Goal: Task Accomplishment & Management: Use online tool/utility

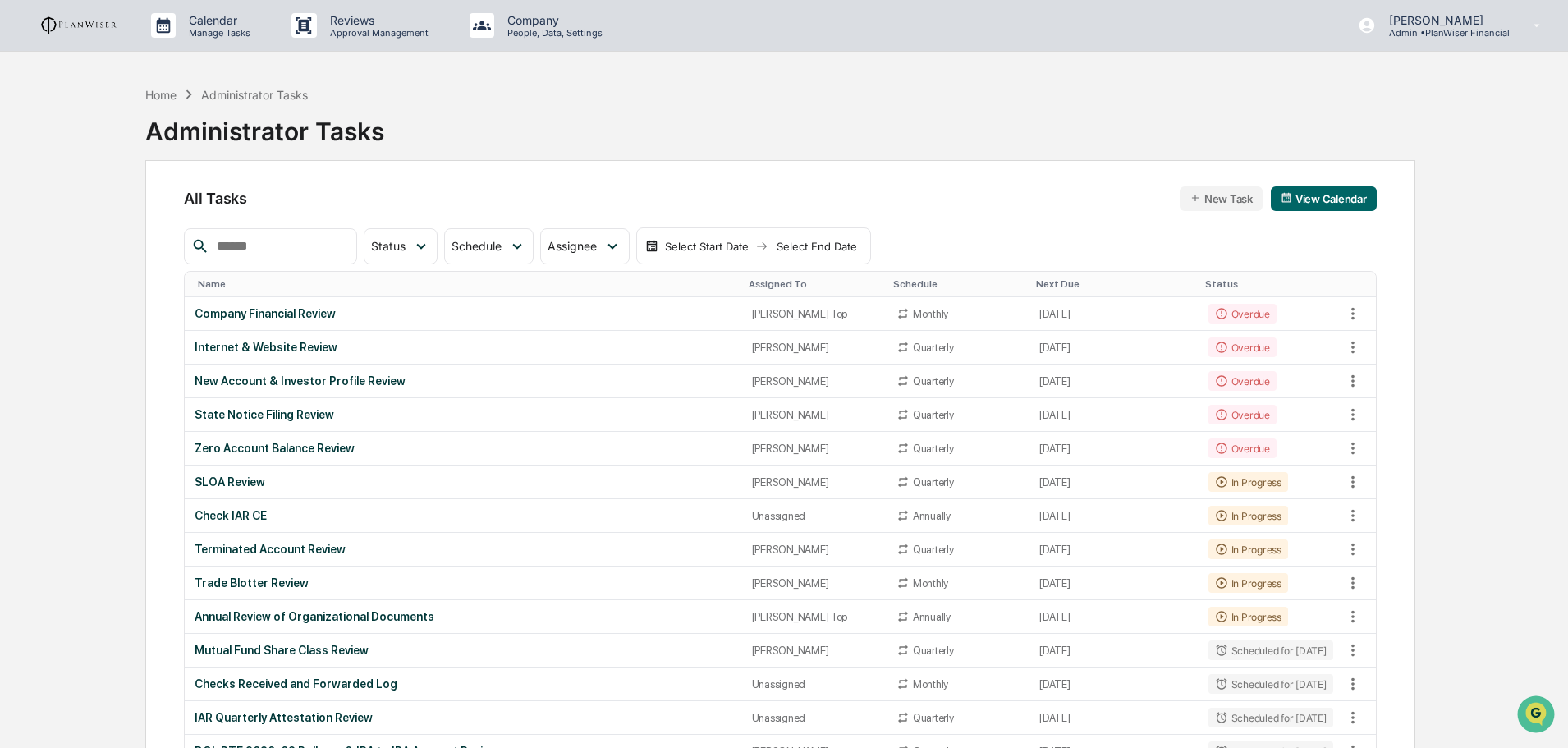
click at [294, 381] on div "New Account & Investor Profile Review" at bounding box center [463, 381] width 537 height 13
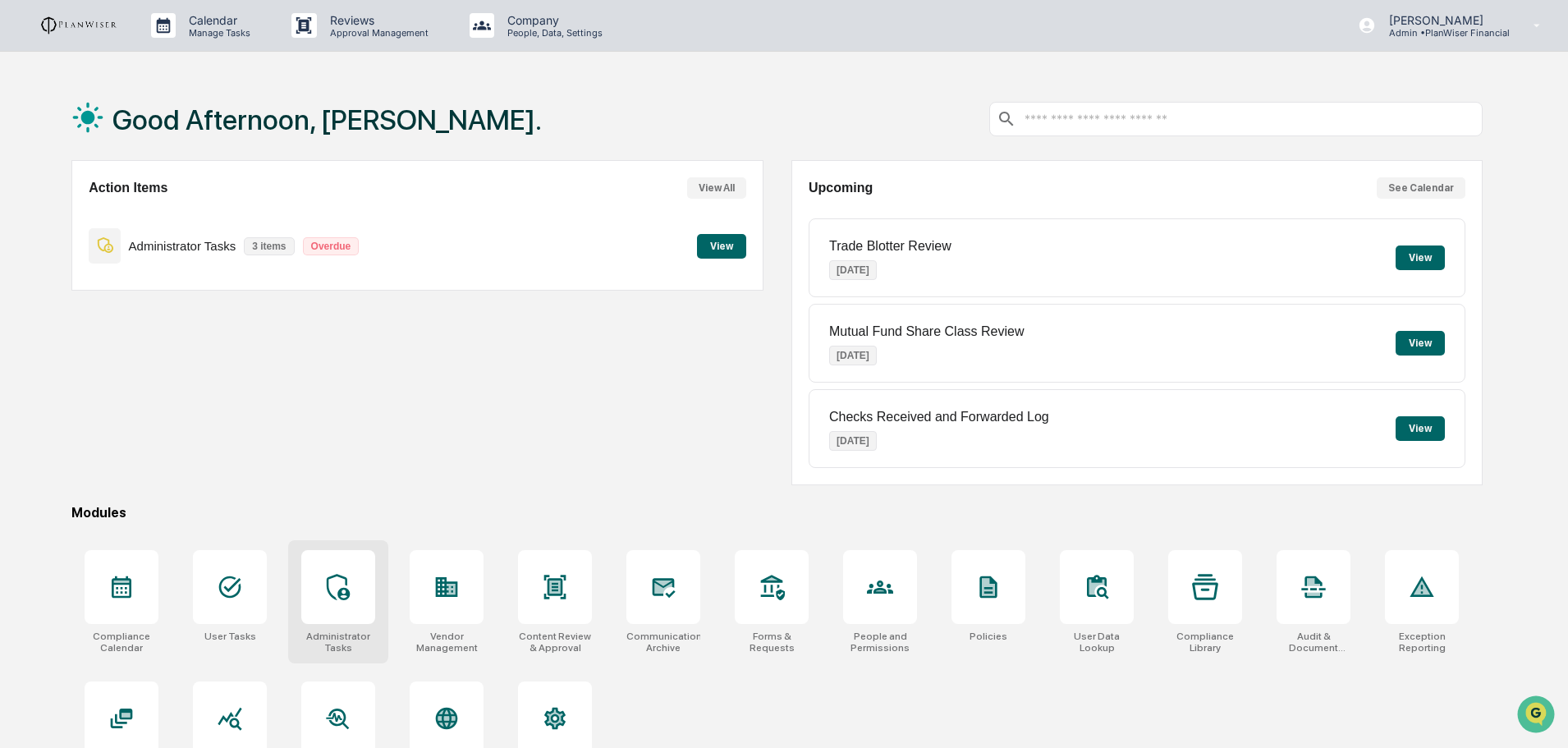
click at [331, 582] on icon at bounding box center [338, 587] width 26 height 26
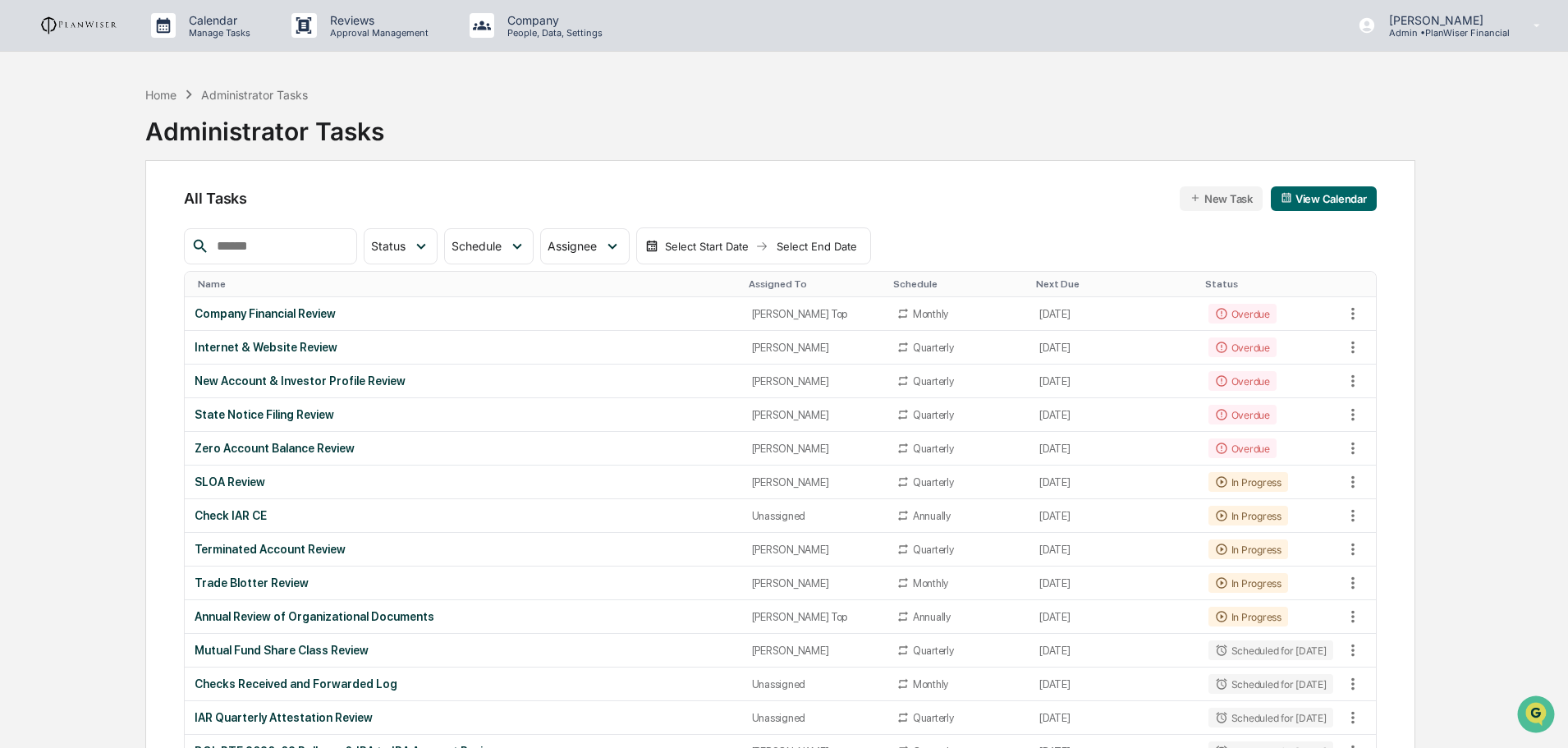
drag, startPoint x: 379, startPoint y: 433, endPoint x: 2, endPoint y: 379, distance: 380.8
click at [249, 374] on td "New Account & Investor Profile Review" at bounding box center [463, 381] width 556 height 34
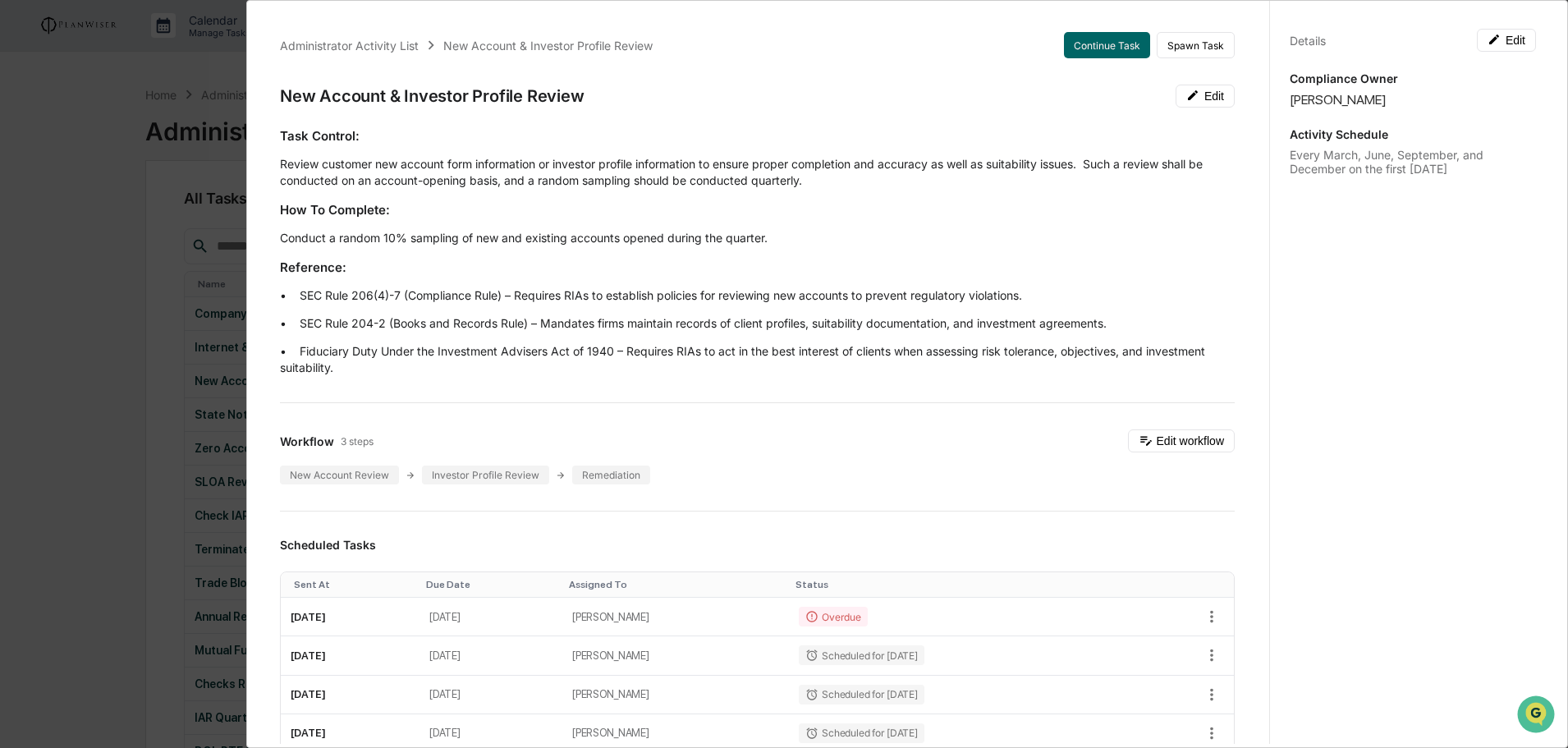
click at [419, 364] on p "• Fiduciary Duty Under the Investment Advisers Act of 1940 – Requires RIAs to a…" at bounding box center [757, 359] width 954 height 33
click at [448, 364] on p "• Fiduciary Duty Under the Investment Advisers Act of 1940 – Requires RIAs to a…" at bounding box center [757, 359] width 954 height 33
click at [1070, 46] on button "Continue Task" at bounding box center [1107, 45] width 86 height 26
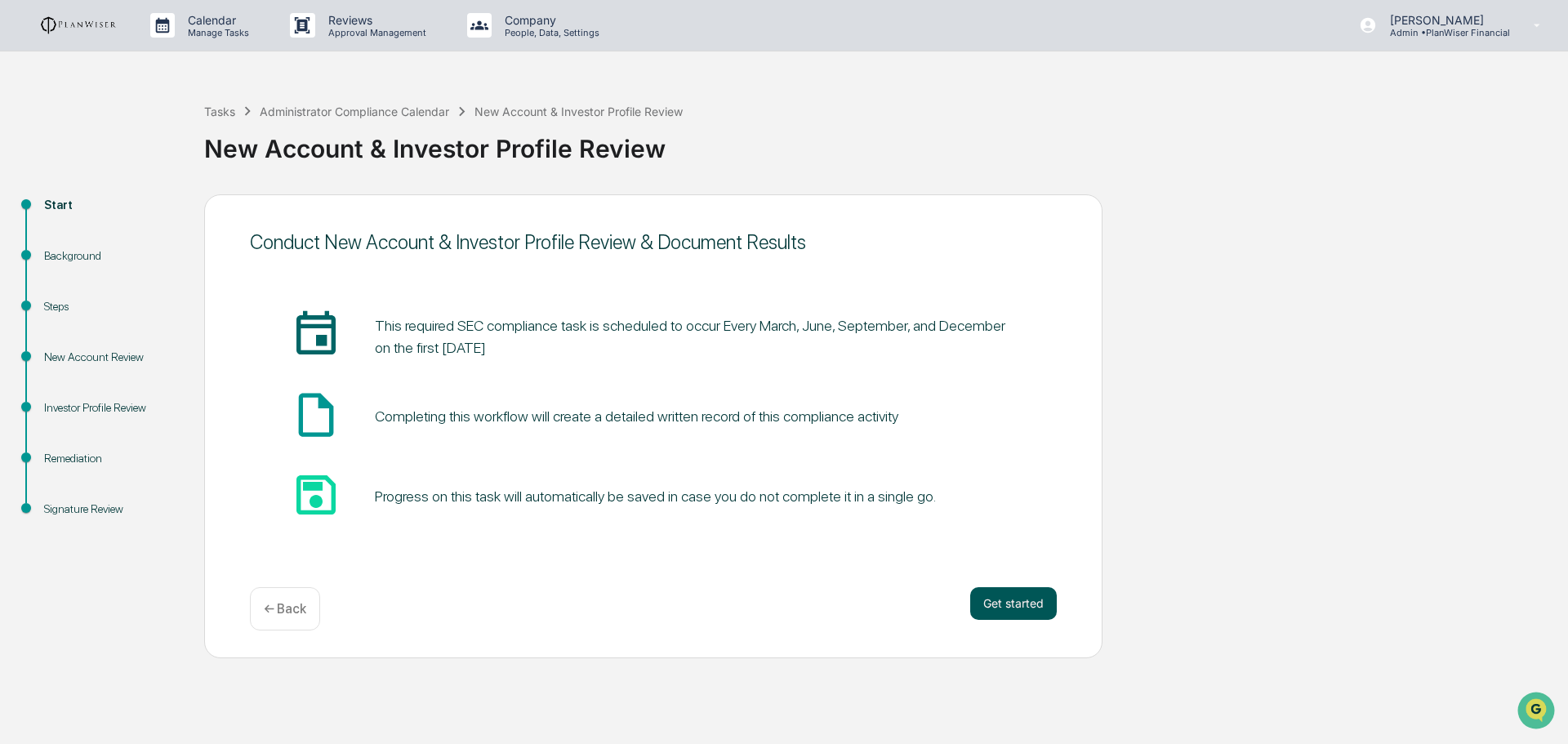
click at [1026, 608] on button "Get started" at bounding box center [1013, 603] width 86 height 33
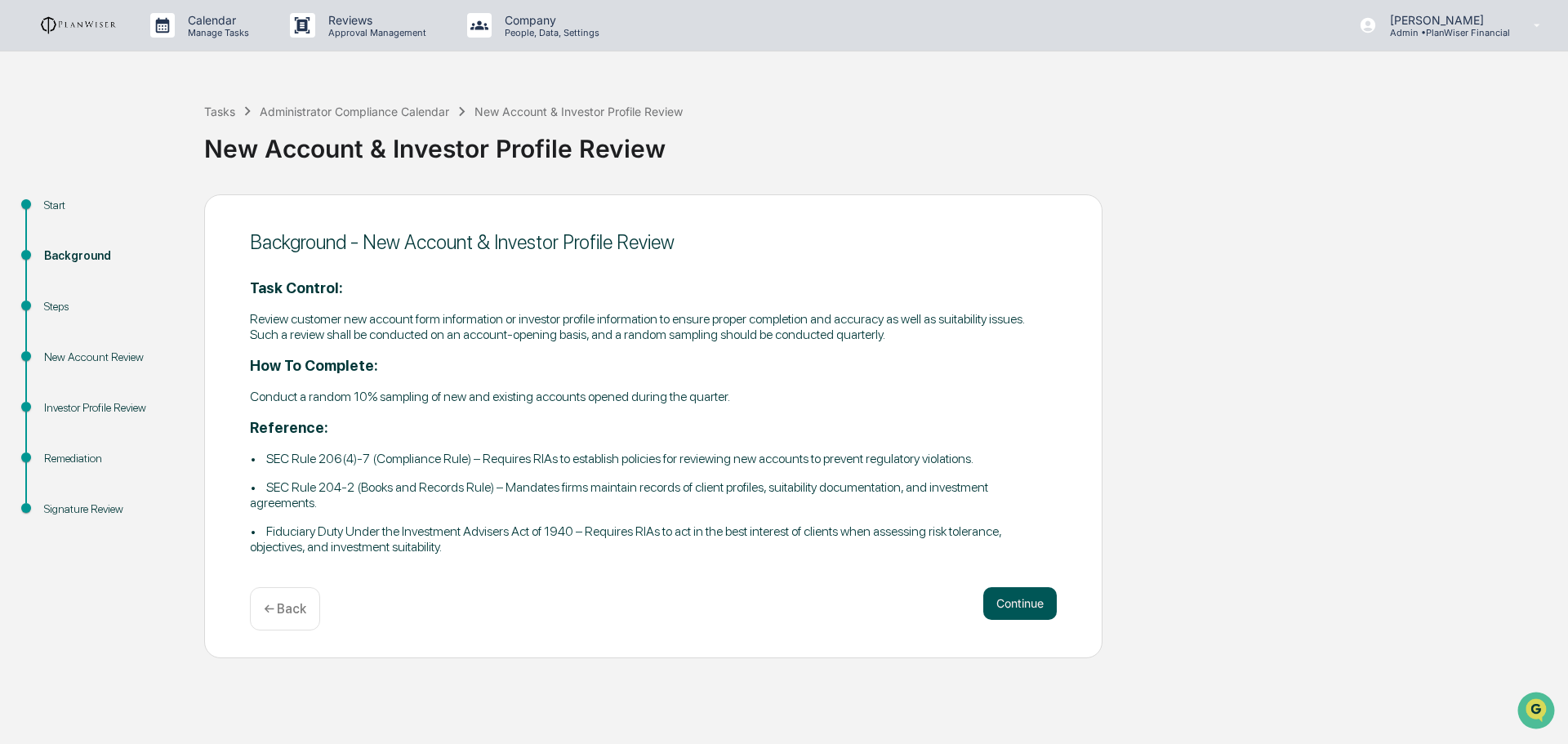
click at [1024, 597] on button "Continue" at bounding box center [1020, 603] width 74 height 33
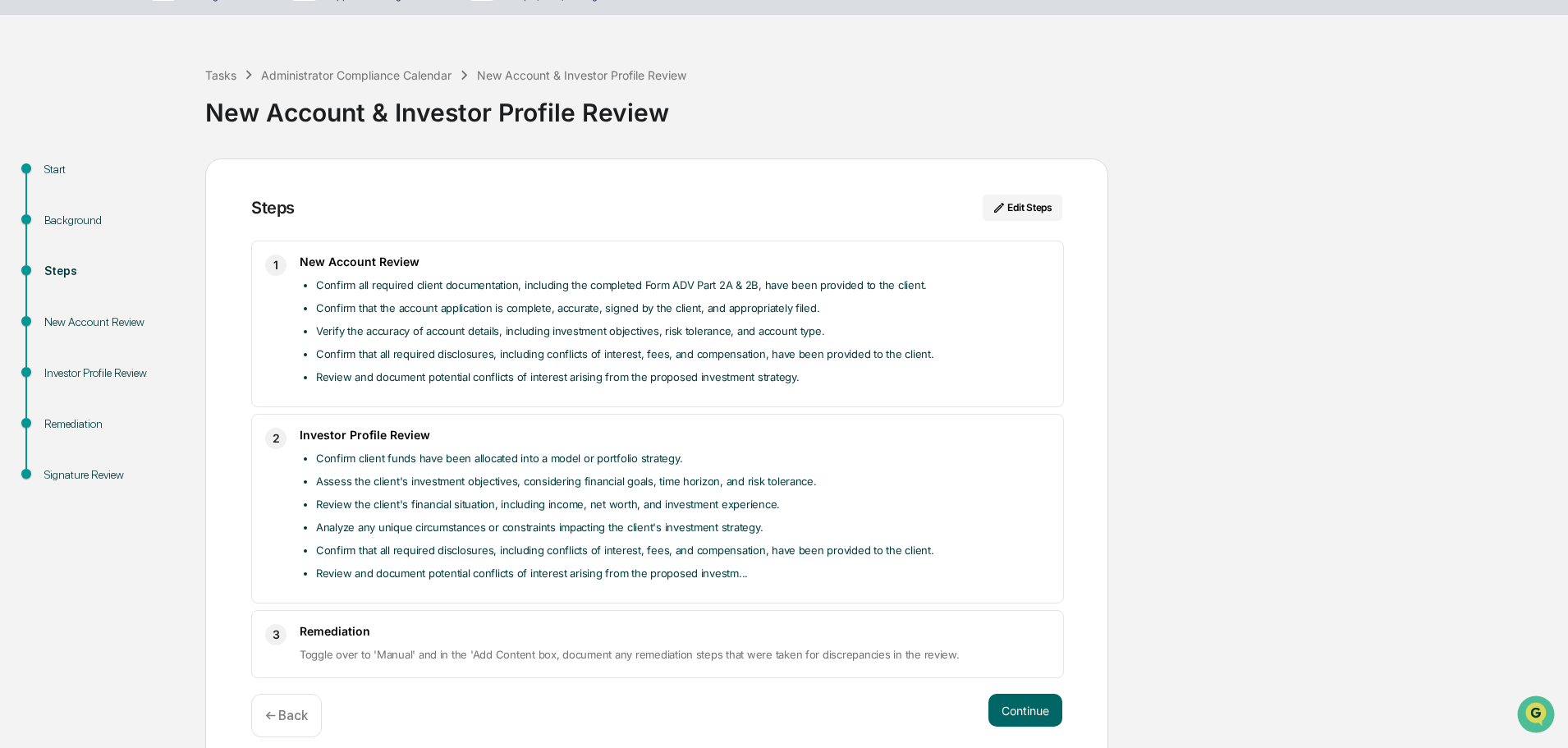
scroll to position [54, 0]
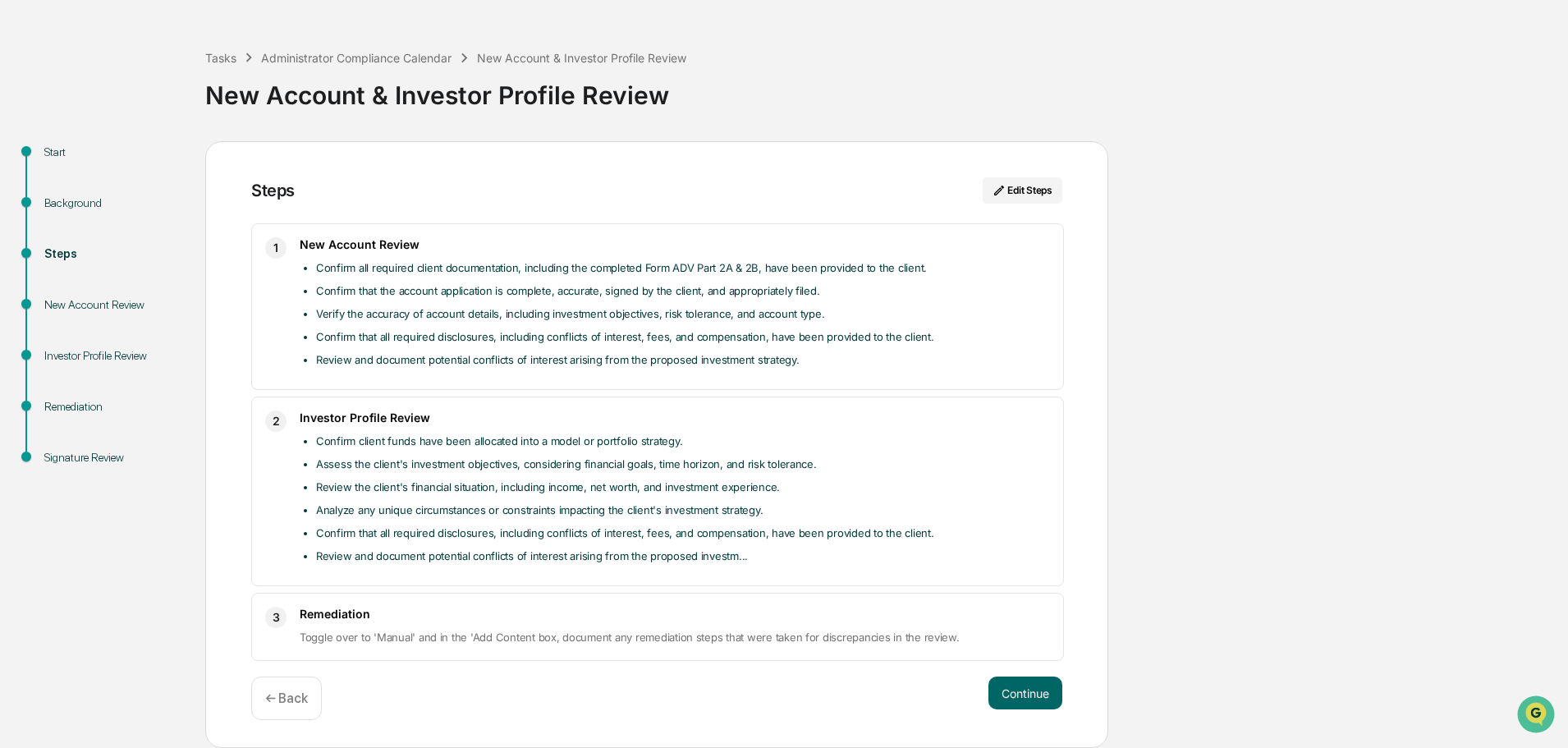
click at [731, 553] on li "Review and document potential conflicts of interest arising from the proposed i…" at bounding box center [683, 555] width 733 height 19
drag, startPoint x: 489, startPoint y: 557, endPoint x: 982, endPoint y: 556, distance: 493.0
click at [984, 556] on li "Review and document potential conflicts of interest arising from the proposed i…" at bounding box center [683, 555] width 733 height 19
click at [809, 555] on li "Review and document potential conflicts of interest arising from the proposed i…" at bounding box center [683, 555] width 733 height 19
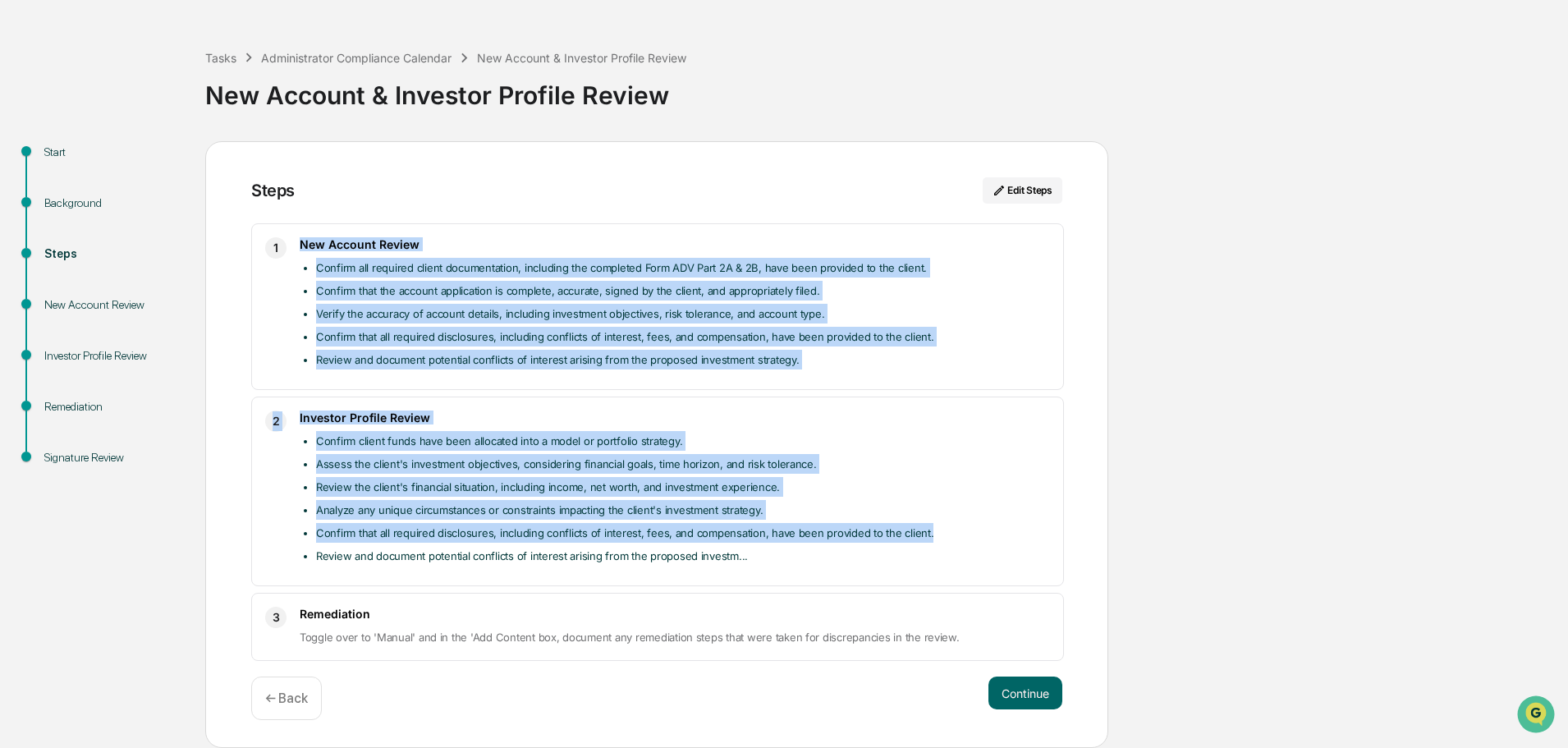
drag, startPoint x: 922, startPoint y: 535, endPoint x: 298, endPoint y: 239, distance: 690.6
click at [298, 239] on div "1 New Account Review Confirm all required client documentation, including the c…" at bounding box center [657, 442] width 811 height 438
copy div "New Account Review Confirm all required client documentation, including the com…"
click at [97, 605] on div "Start Background Steps New Account Review Investor Profile Review Remediation S…" at bounding box center [784, 444] width 1551 height 608
drag, startPoint x: 739, startPoint y: 558, endPoint x: 237, endPoint y: 250, distance: 589.0
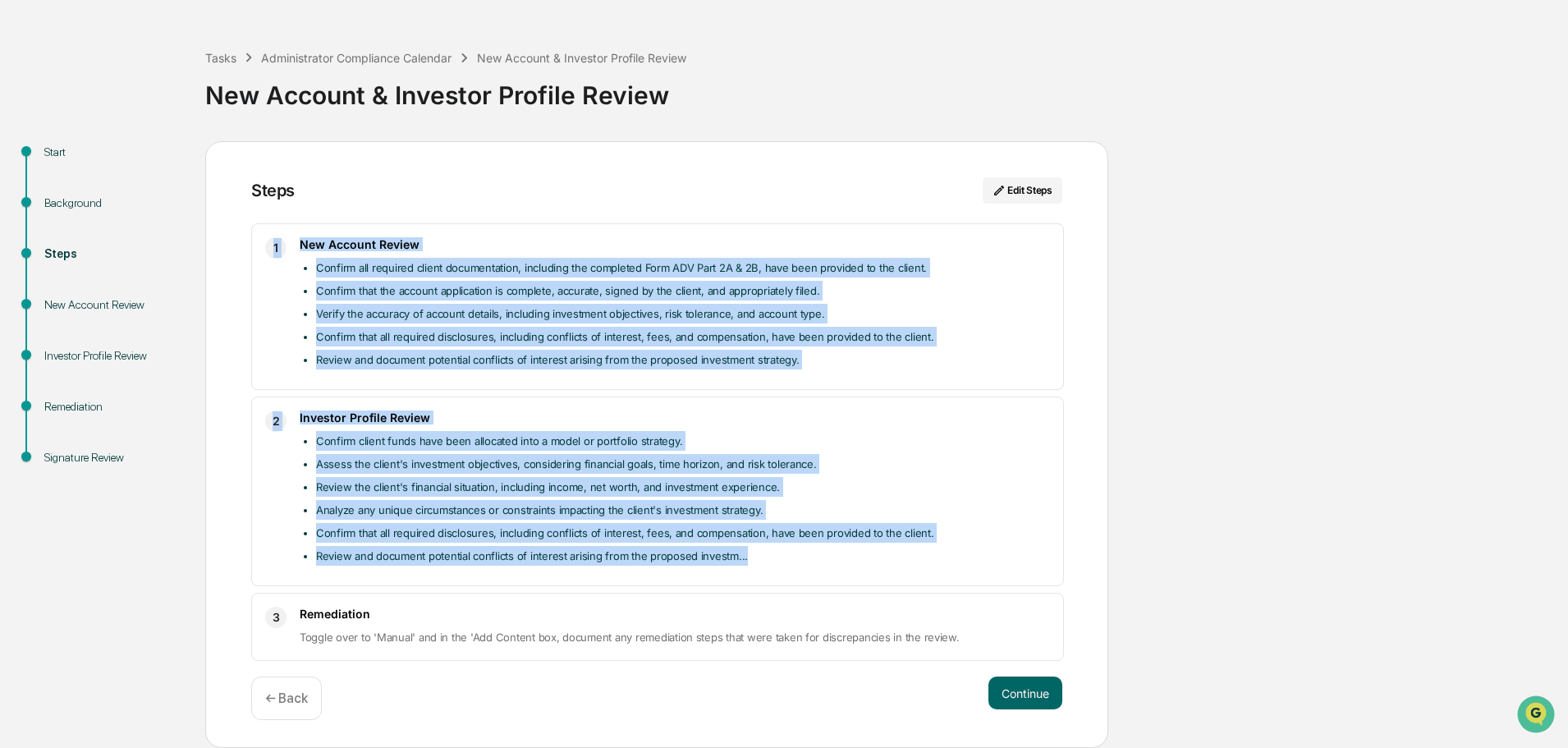
click at [237, 250] on div "Steps Edit Steps 1 New Account Review Confirm all required client documentation…" at bounding box center [656, 444] width 903 height 608
copy div "1 New Account Review Confirm all required client documentation, including the c…"
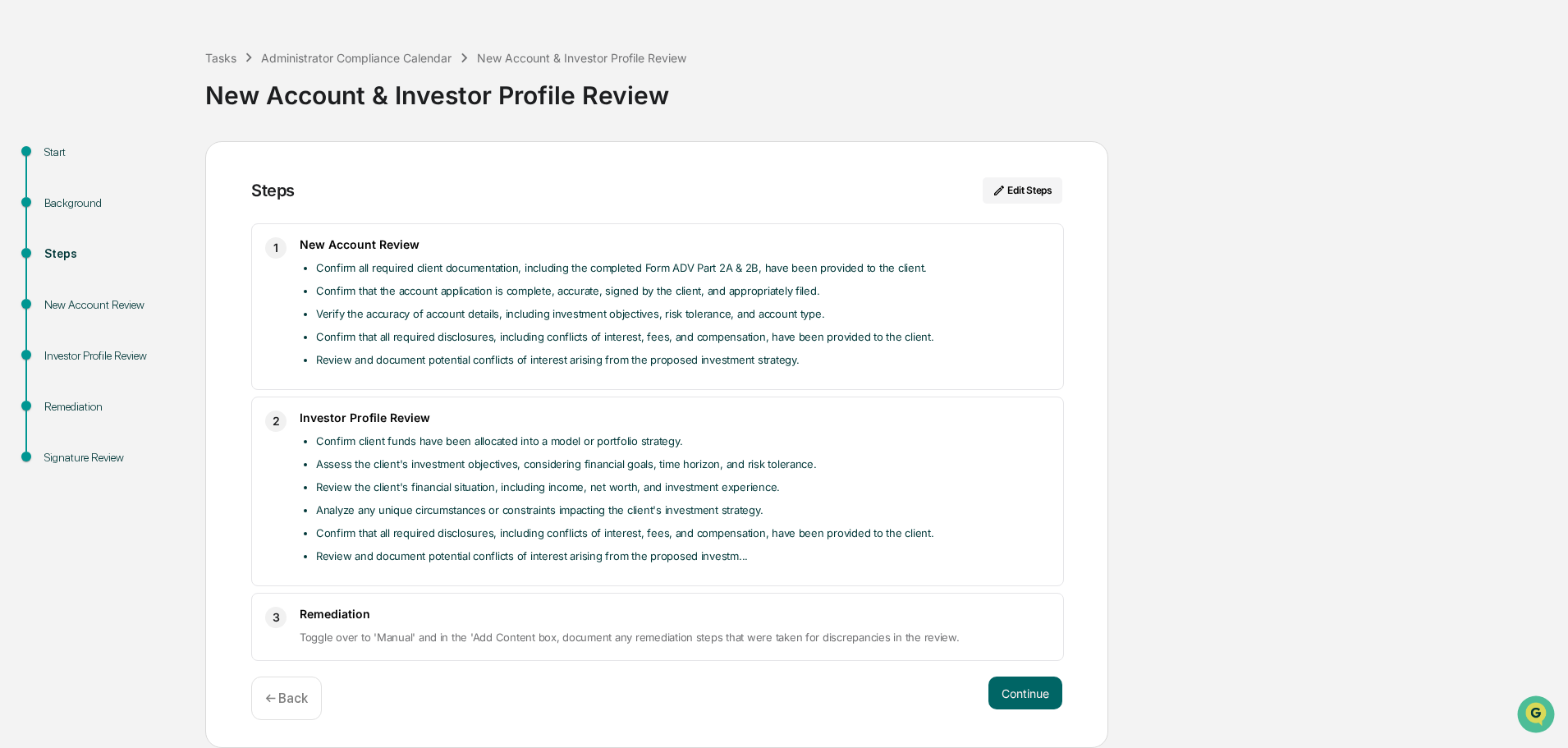
click at [239, 178] on div "Steps Edit Steps 1 New Account Review Confirm all required client documentation…" at bounding box center [656, 444] width 903 height 608
click at [226, 55] on div "Tasks" at bounding box center [220, 57] width 31 height 14
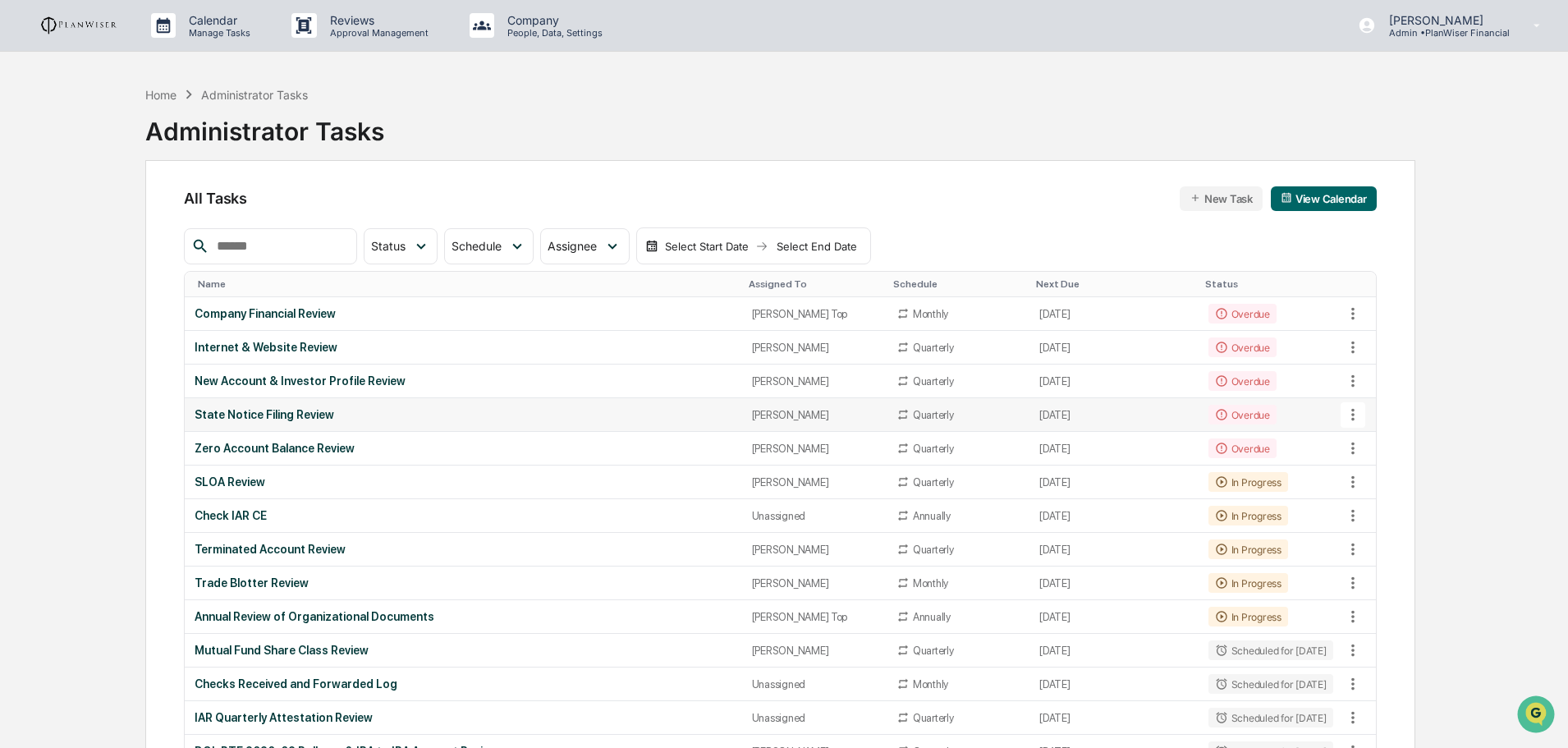
click at [297, 411] on div "State Notice Filing Review" at bounding box center [463, 415] width 537 height 13
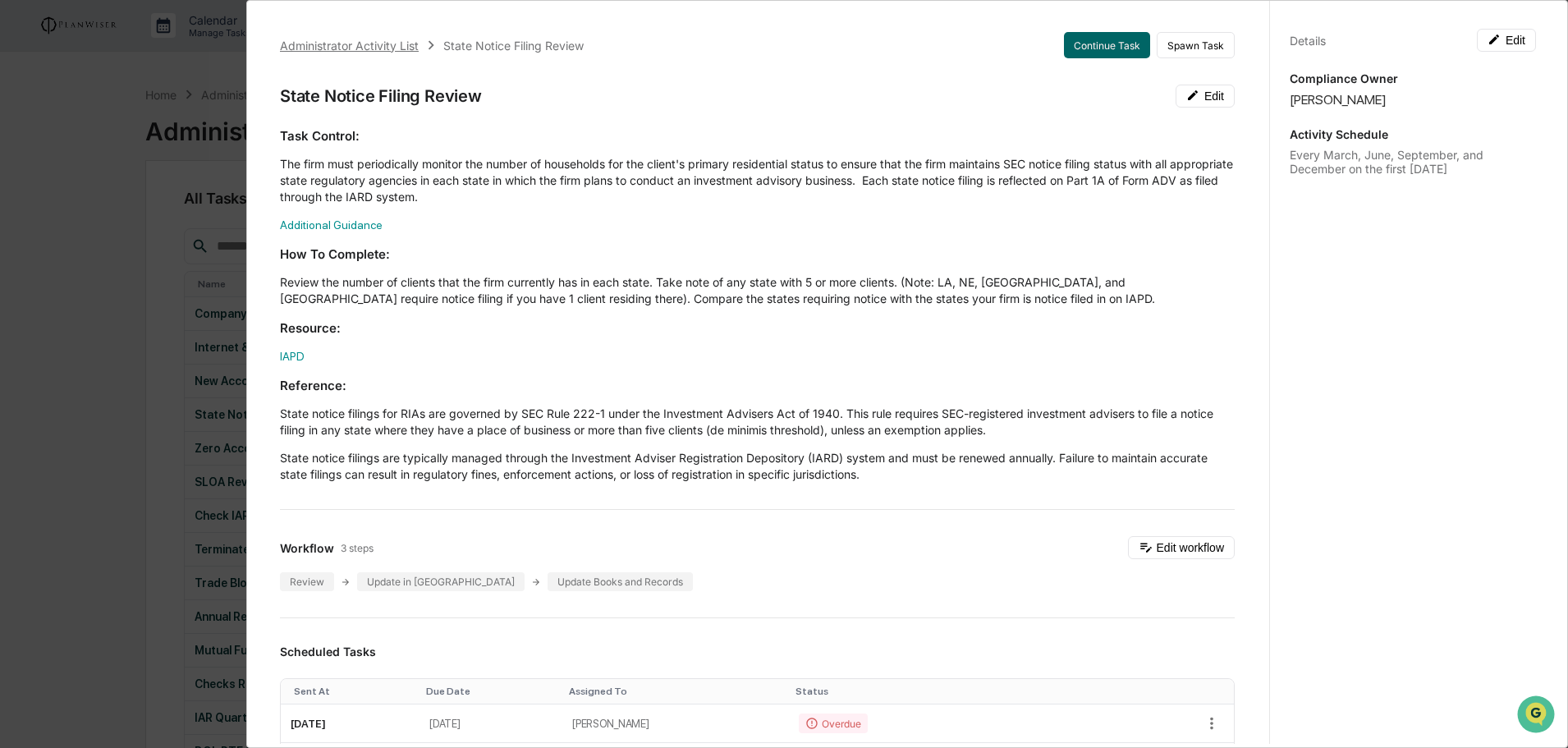
click at [347, 44] on div "Administrator Activity List" at bounding box center [349, 46] width 139 height 14
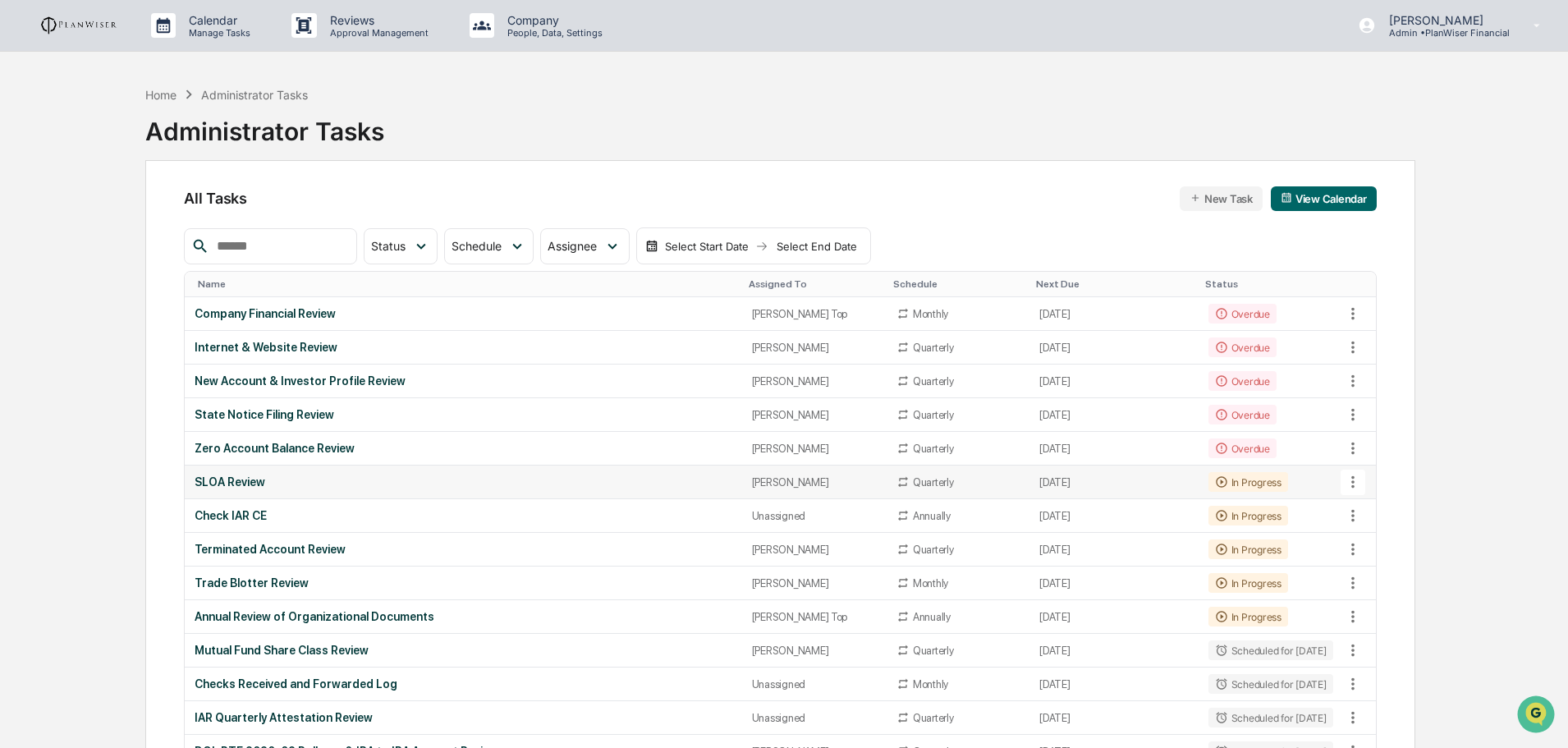
click at [238, 469] on td "SLOA Review" at bounding box center [463, 482] width 556 height 34
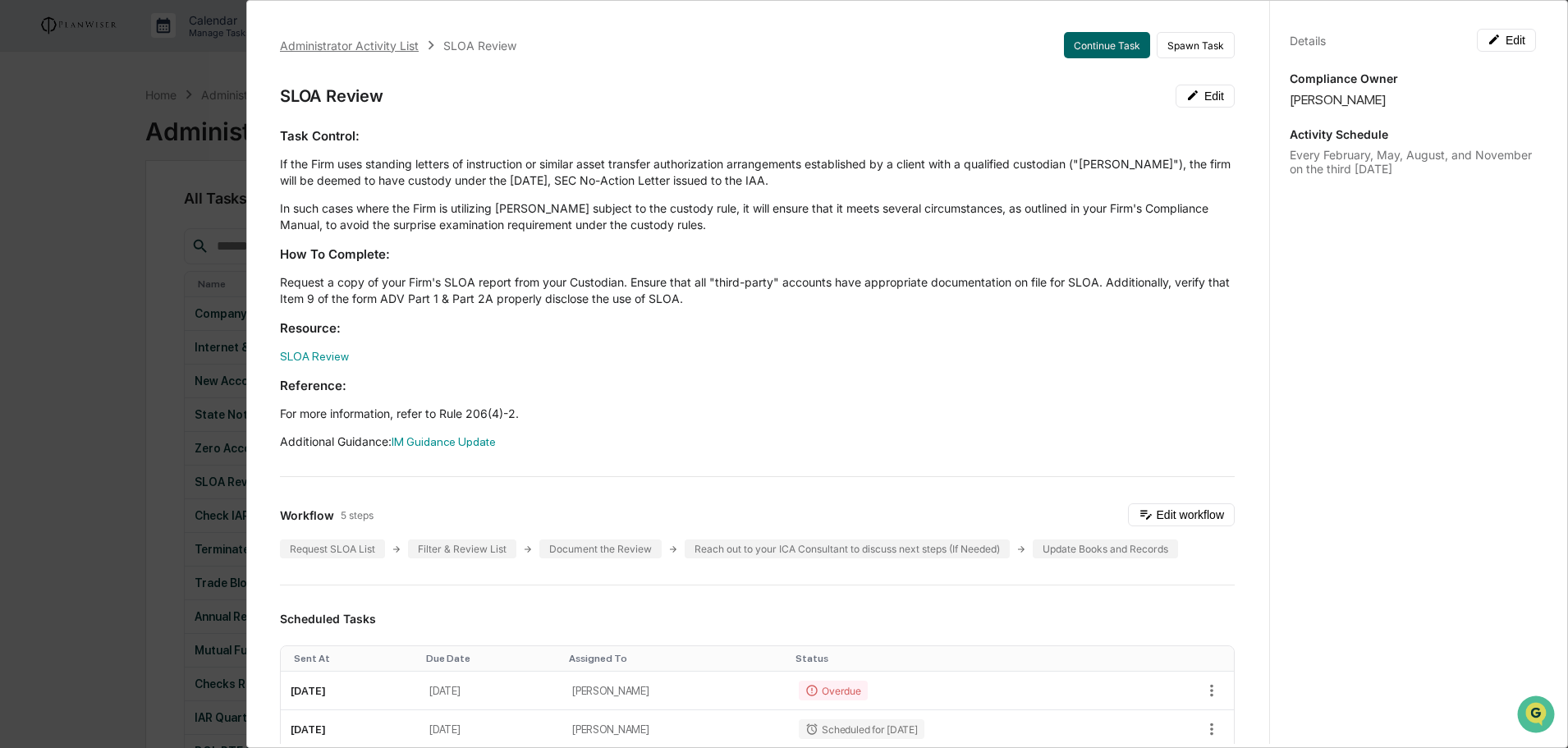
click at [330, 46] on div "Administrator Activity List" at bounding box center [349, 46] width 139 height 14
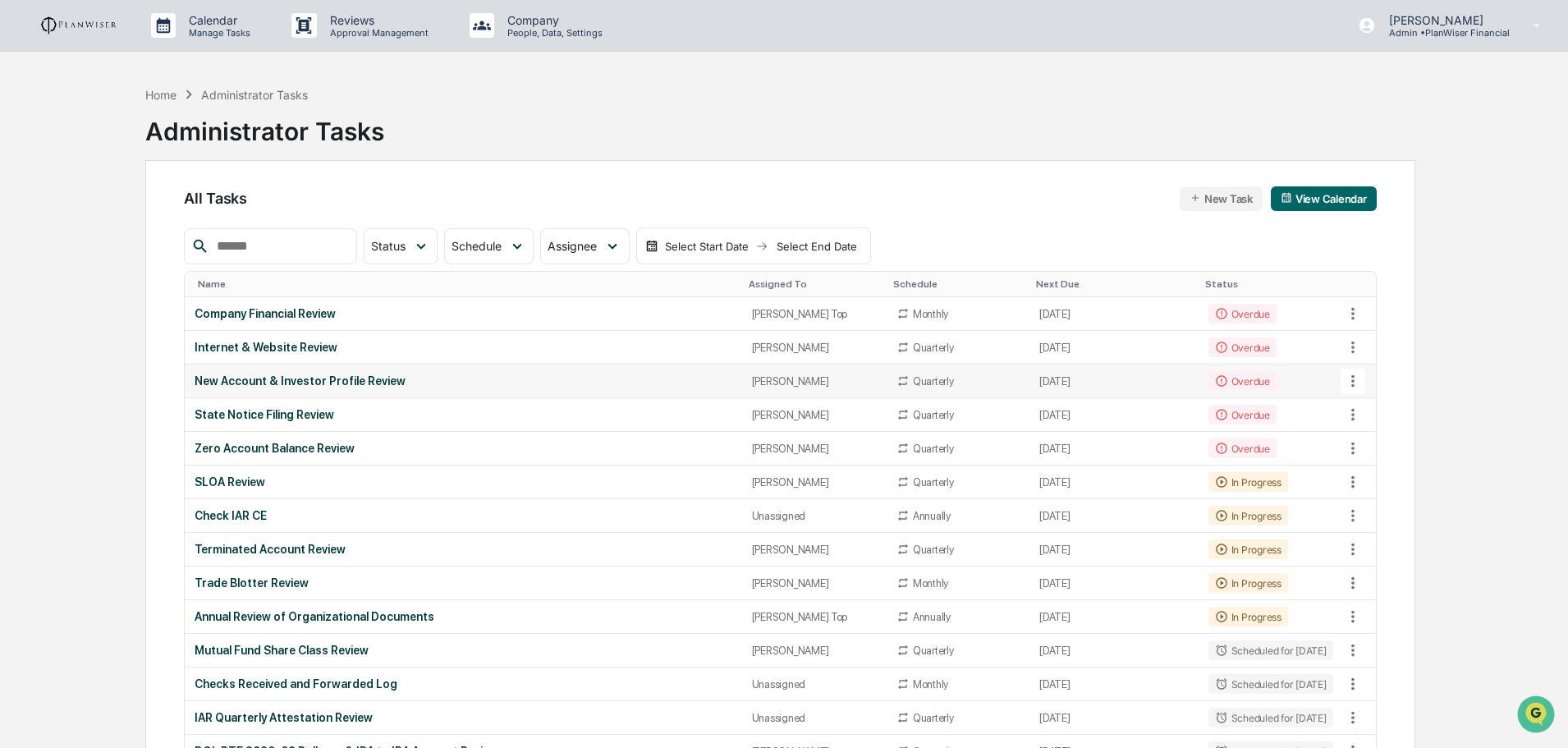
click at [352, 384] on div "New Account & Investor Profile Review" at bounding box center [463, 381] width 537 height 13
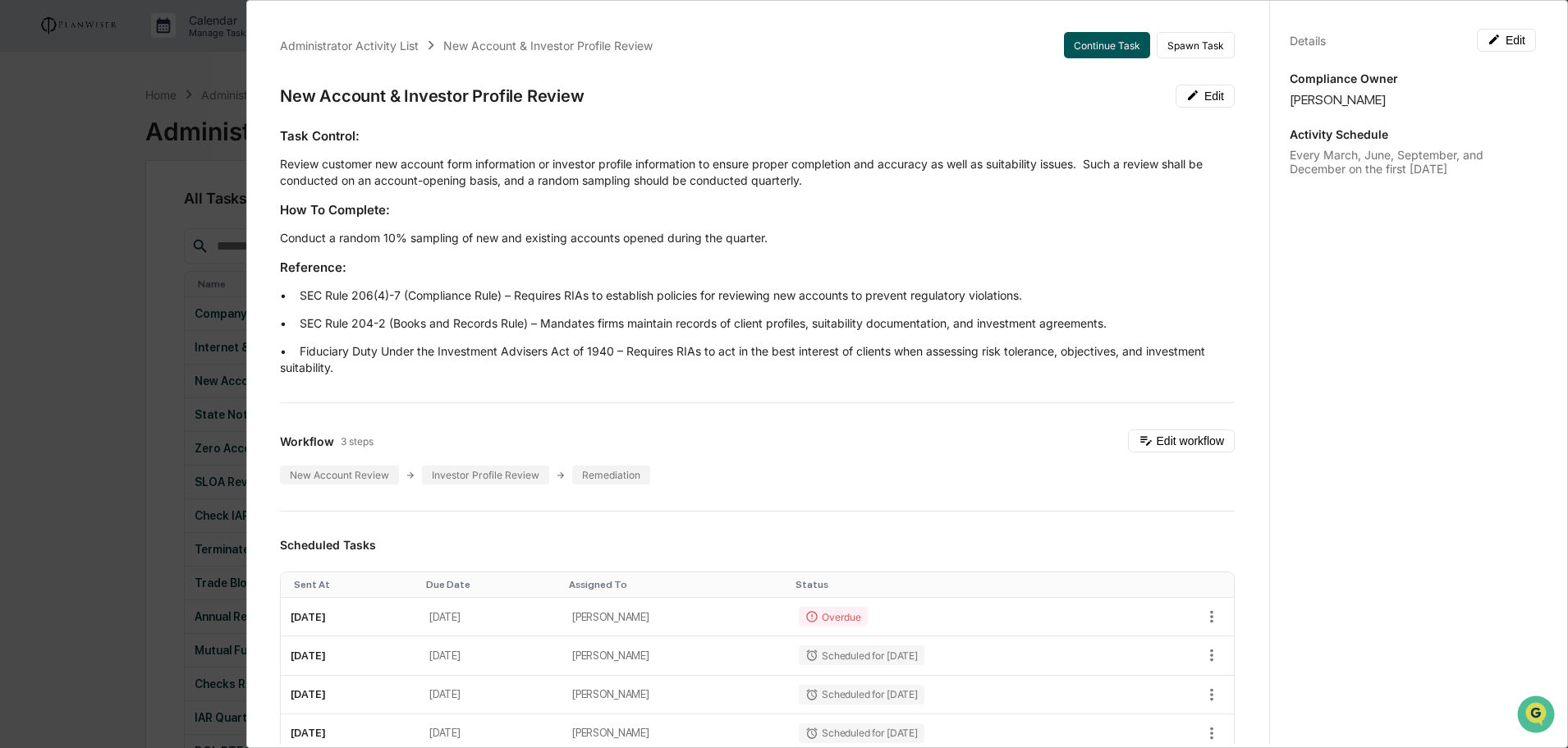
click at [1096, 42] on button "Continue Task" at bounding box center [1107, 45] width 86 height 26
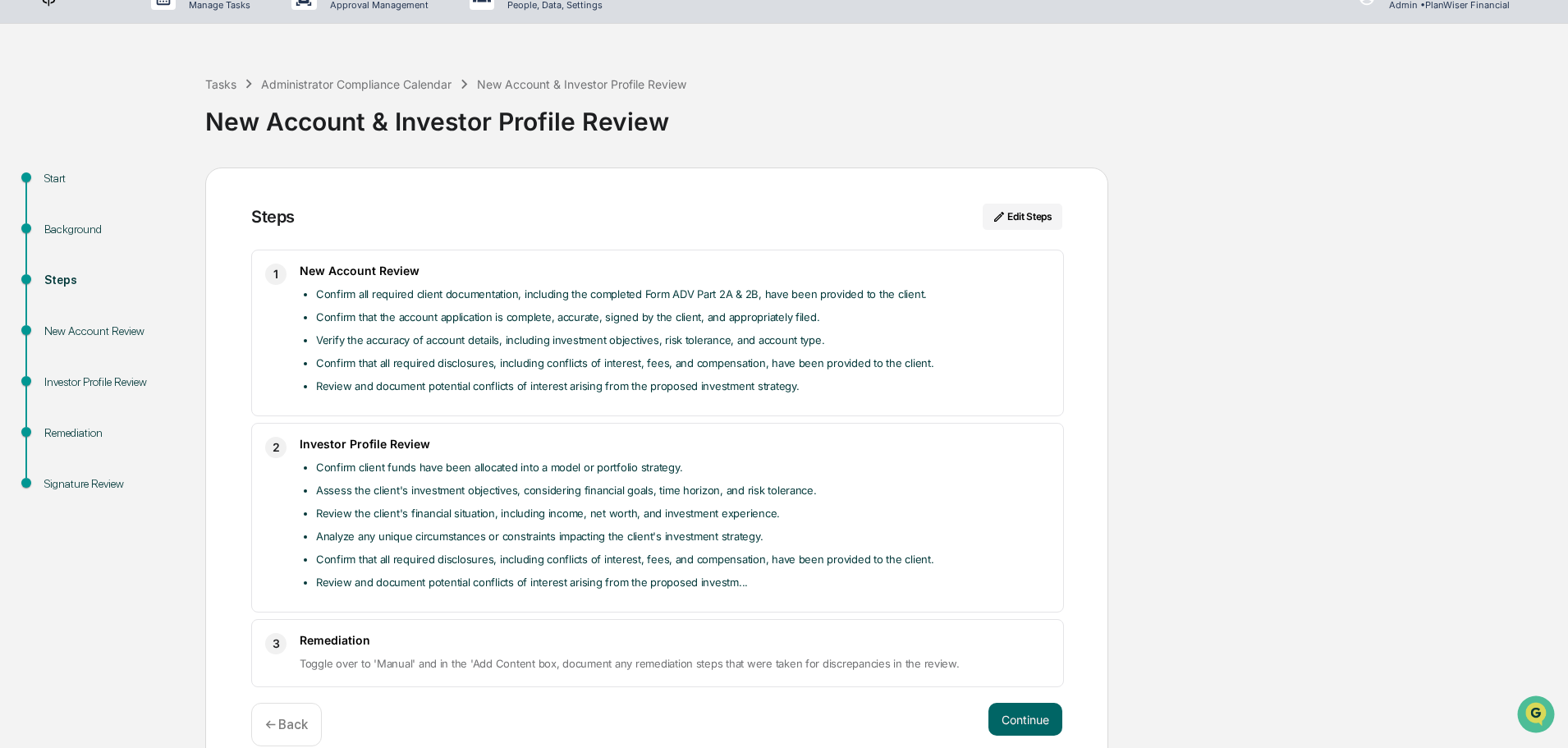
scroll to position [54, 0]
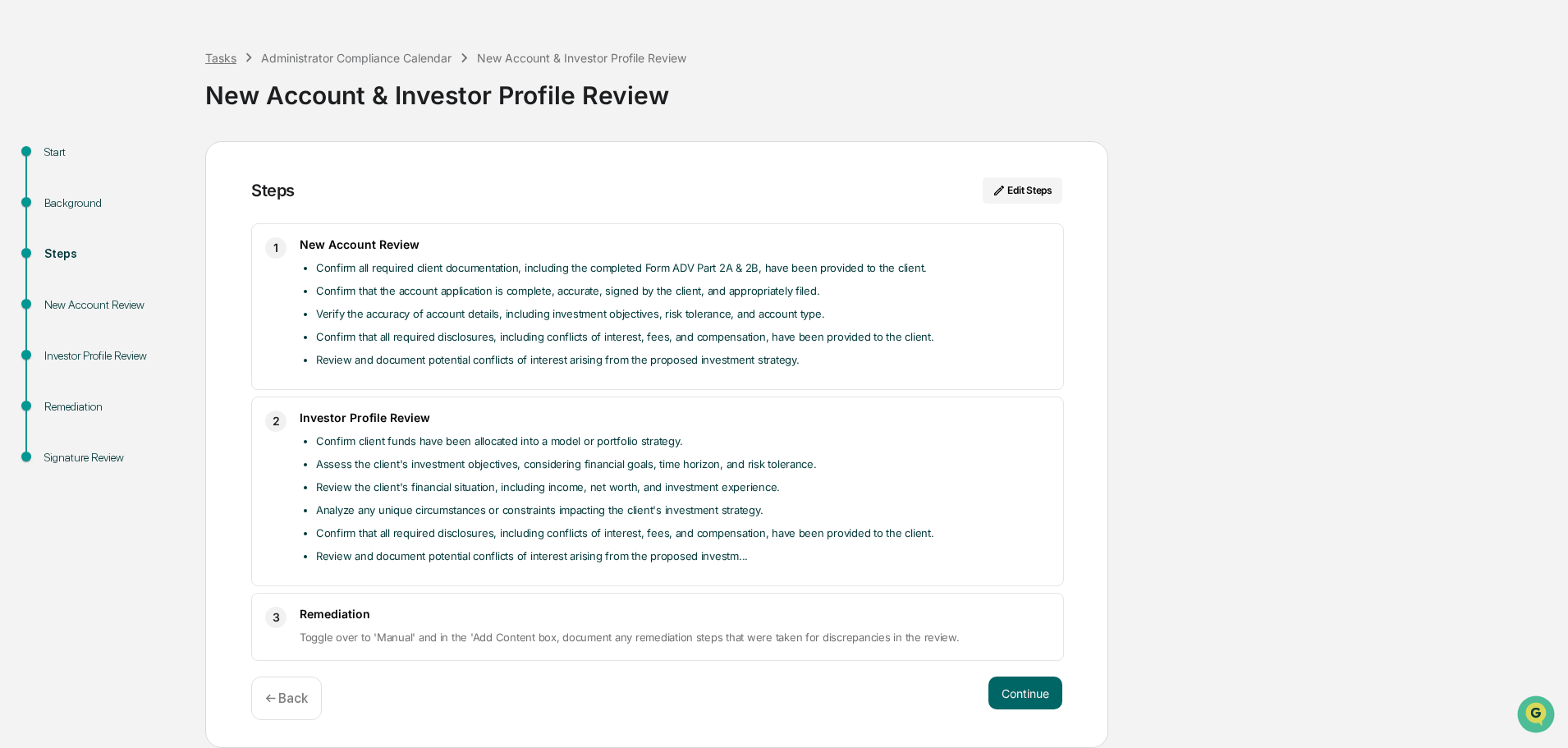
click at [223, 53] on div "Tasks" at bounding box center [220, 57] width 31 height 14
